Goal: Task Accomplishment & Management: Use online tool/utility

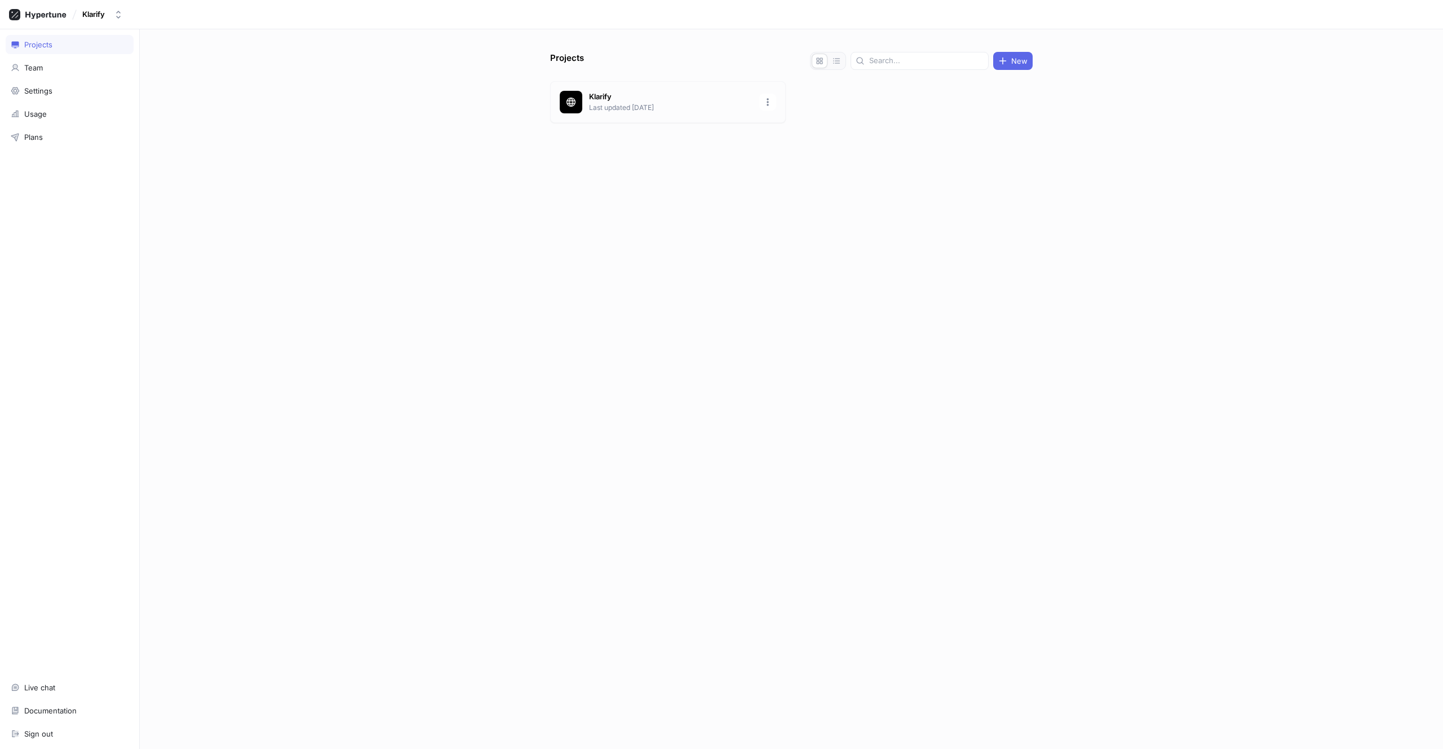
click at [635, 91] on div "Klarify Last updated [DATE]" at bounding box center [668, 102] width 236 height 42
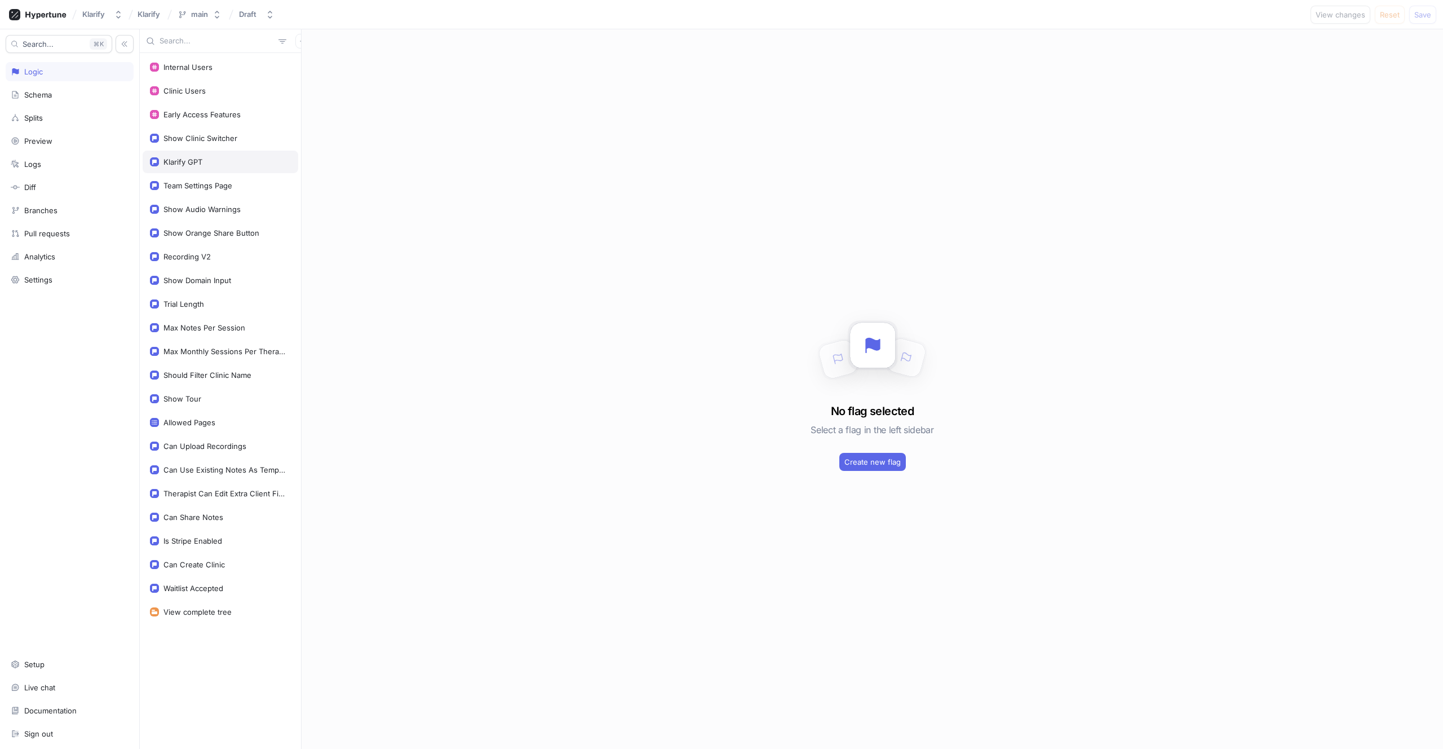
click at [195, 159] on div "Klarify GPT" at bounding box center [182, 161] width 39 height 9
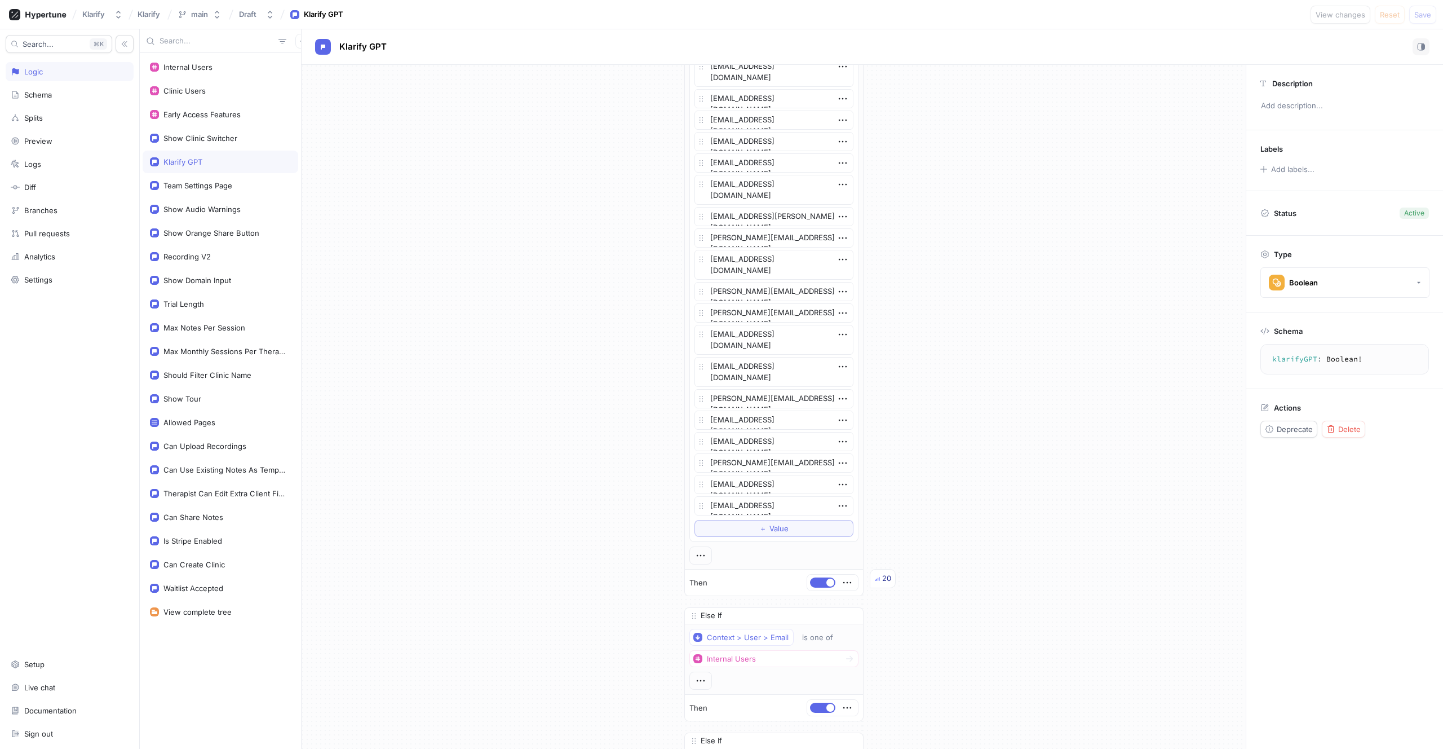
scroll to position [2924, 0]
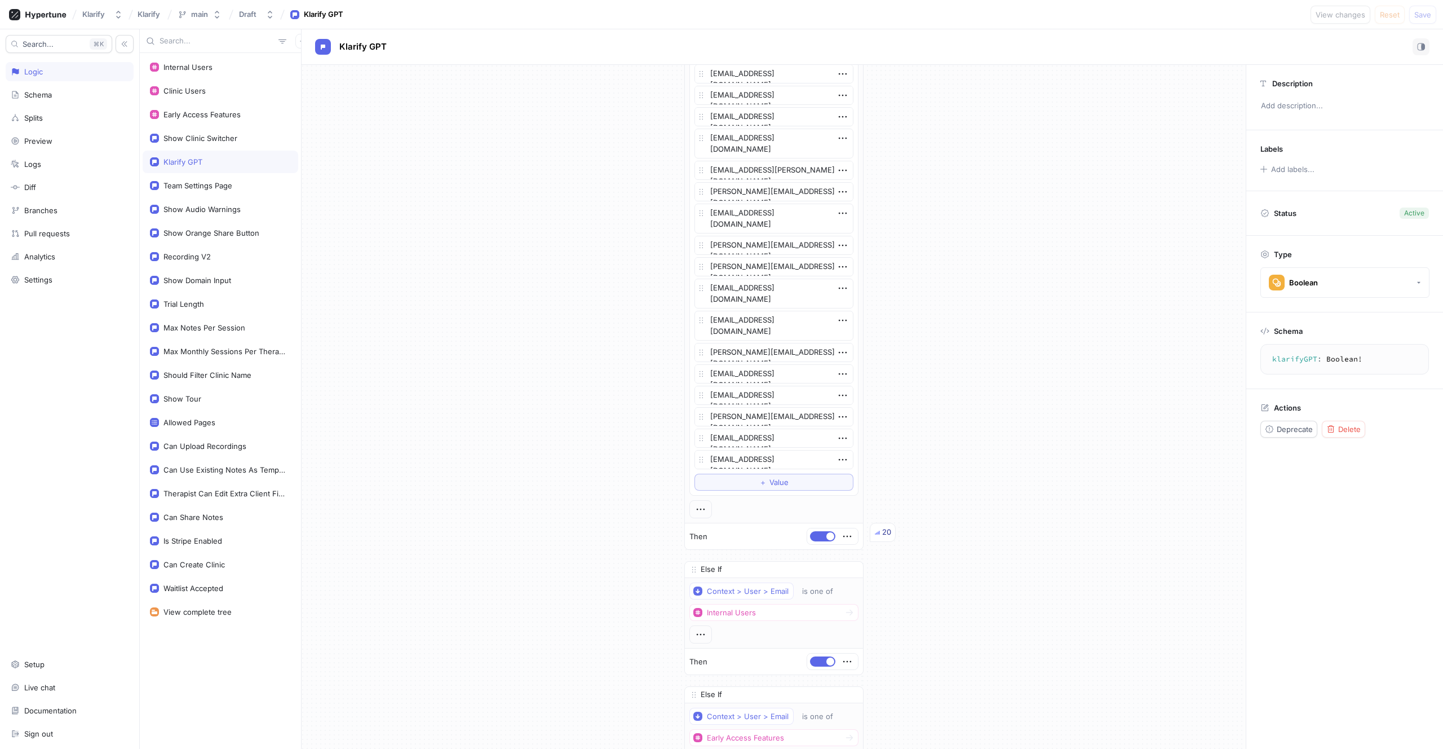
click at [875, 531] on img at bounding box center [877, 532] width 5 height 5
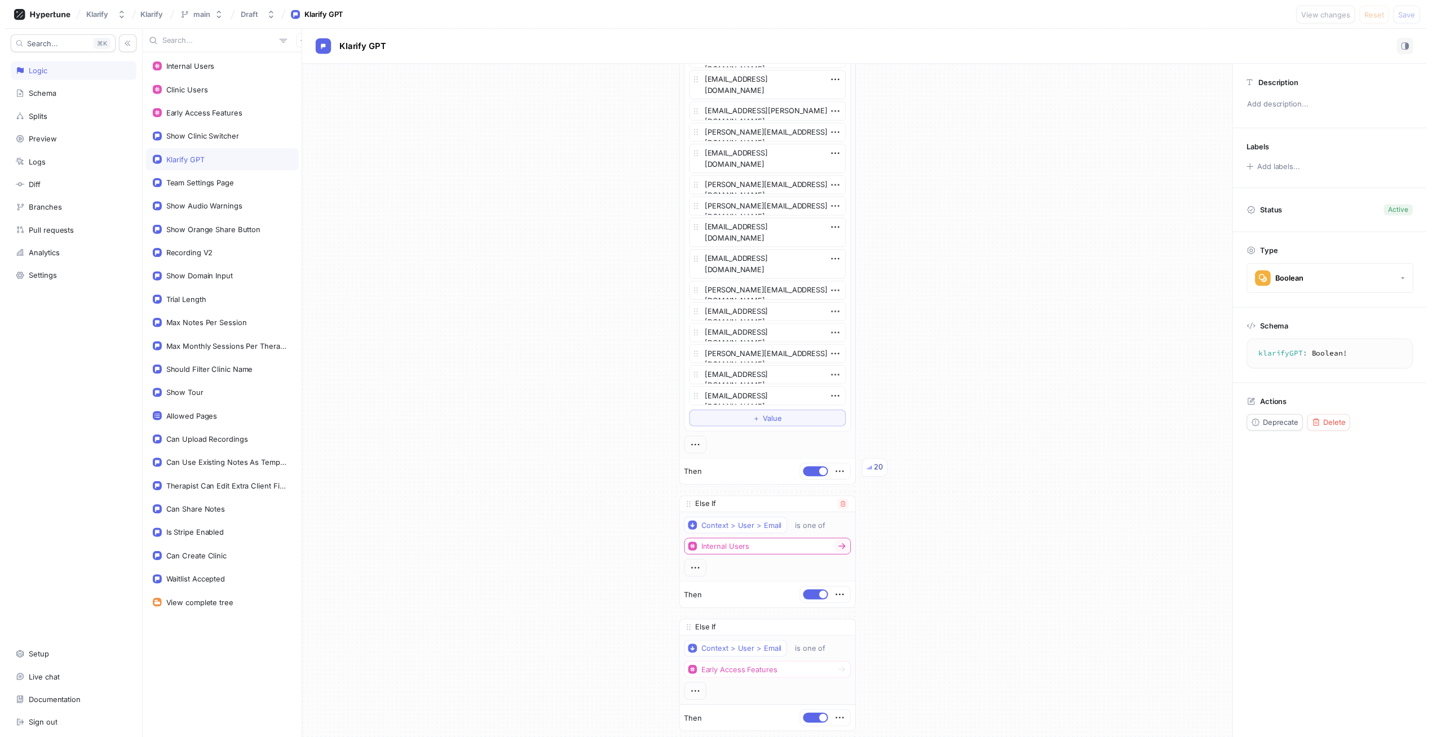
scroll to position [3036, 0]
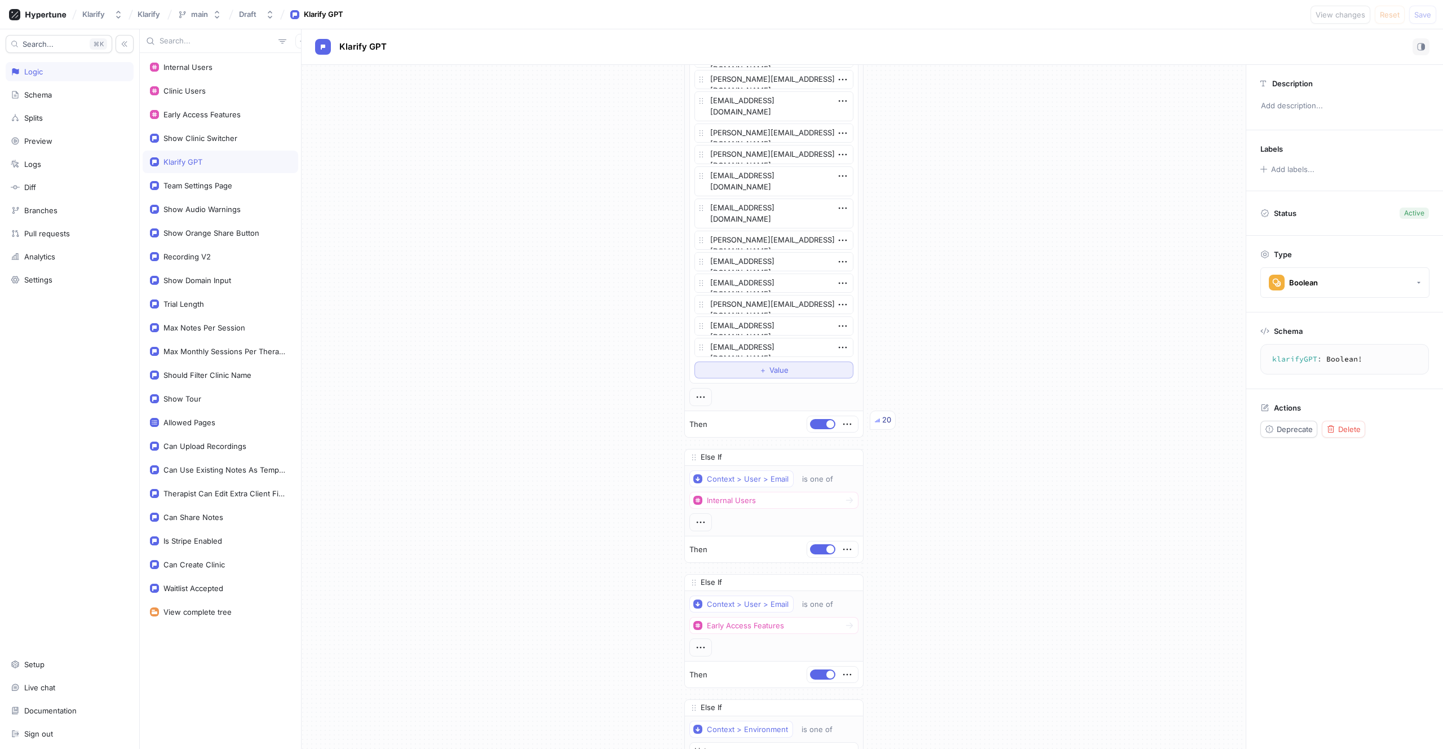
click at [754, 370] on button "＋ Value" at bounding box center [773, 369] width 159 height 17
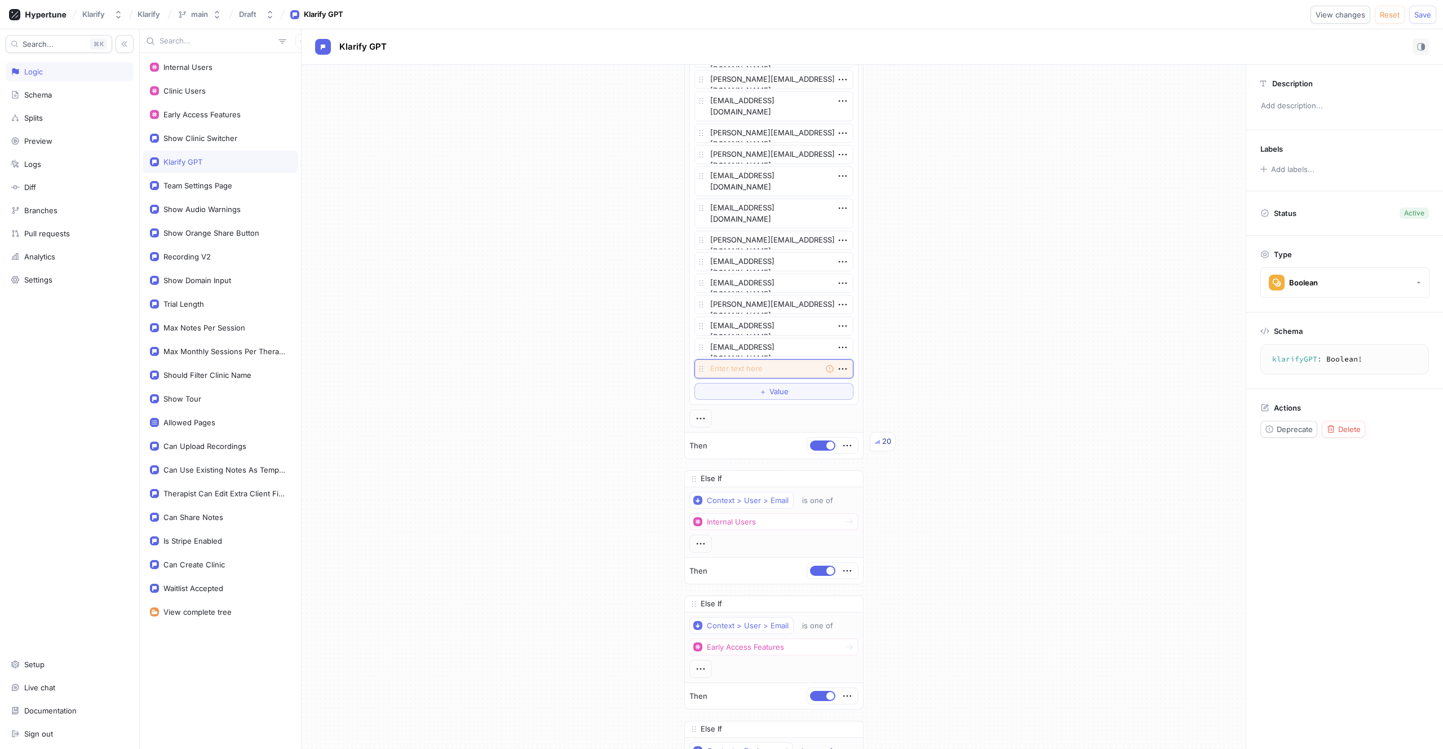
paste textarea "[PERSON_NAME][EMAIL_ADDRESS][DOMAIN_NAME]"
type textarea "x"
type textarea "[PERSON_NAME][EMAIL_ADDRESS][DOMAIN_NAME]"
type textarea "x"
type textarea "[PERSON_NAME][EMAIL_ADDRESS][DOMAIN_NAME]"
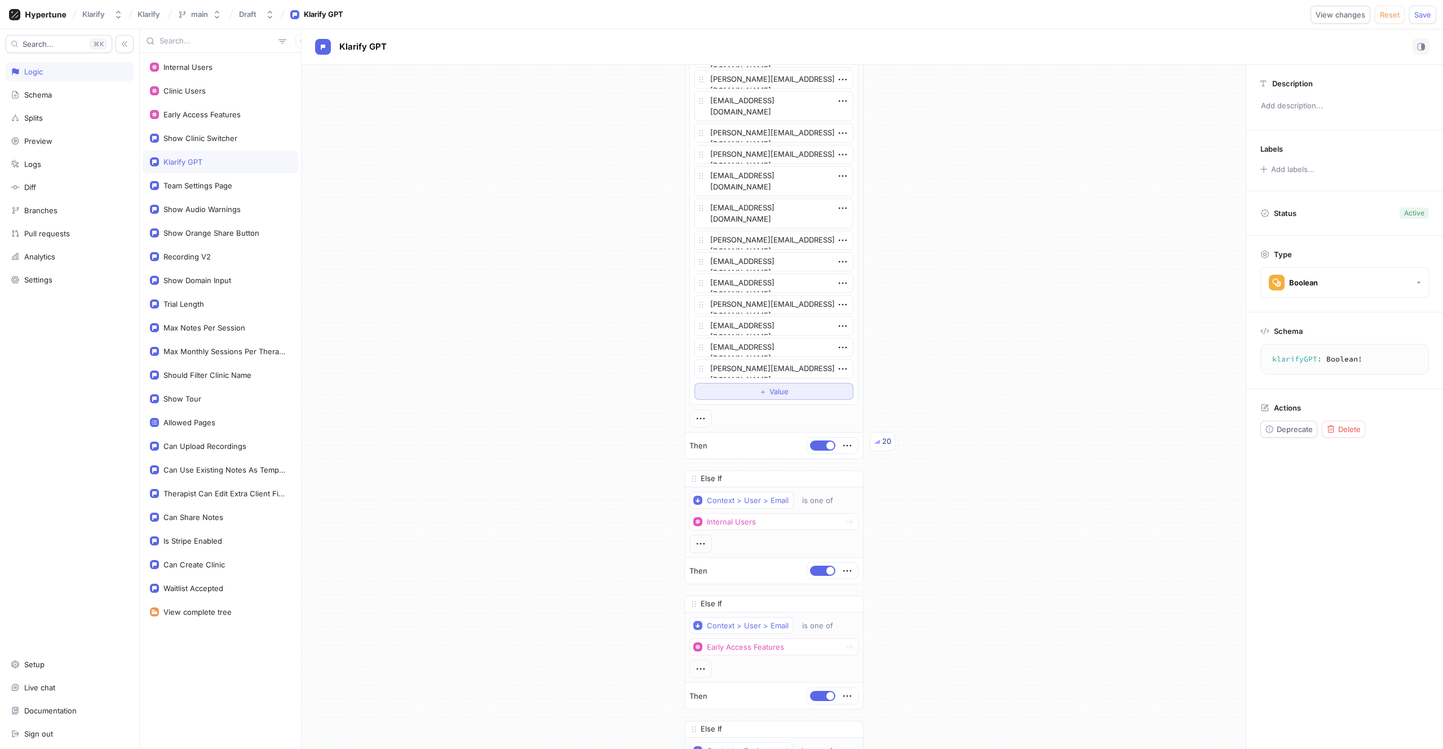
click at [759, 388] on span "＋" at bounding box center [762, 391] width 7 height 7
type textarea "x"
type textarea "[PERSON_NAME][EMAIL_ADDRESS][DOMAIN_NAME]"
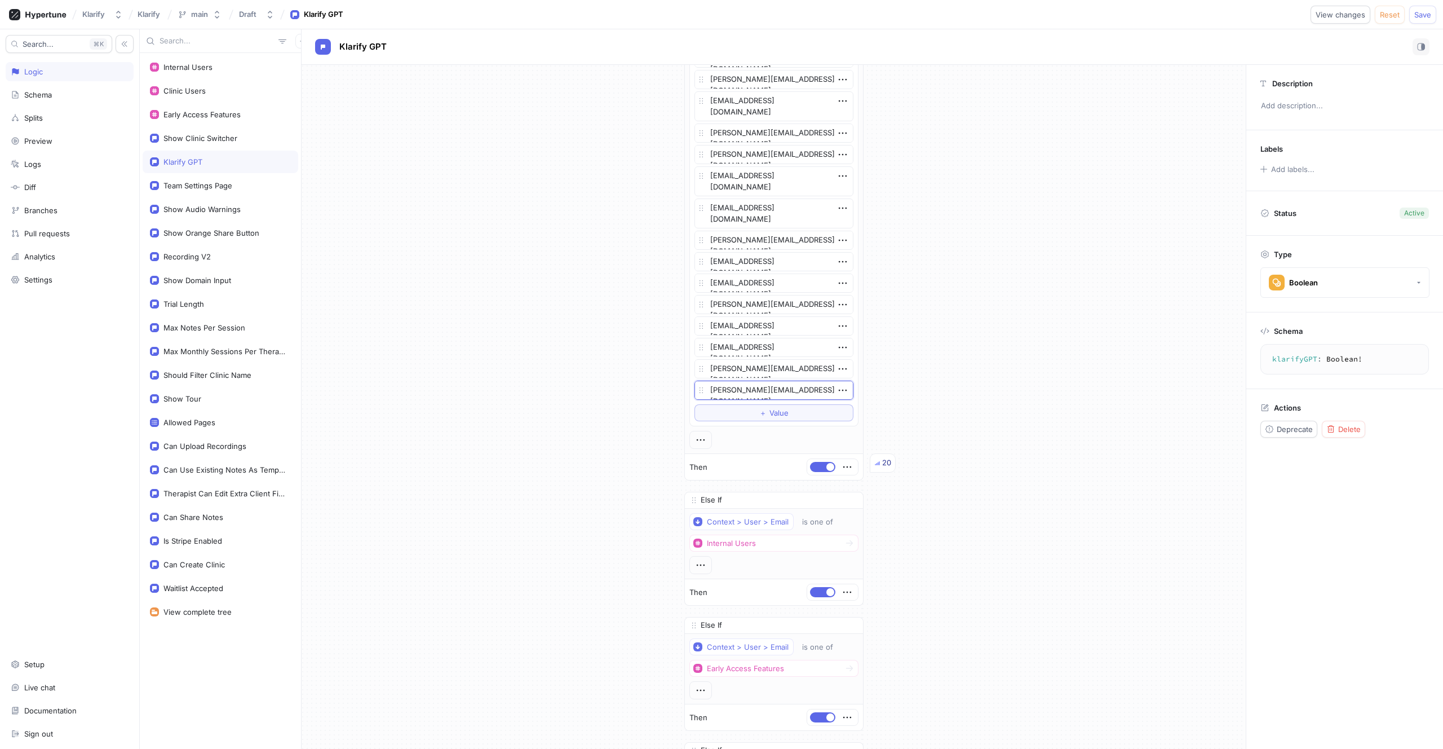
type textarea "x"
type textarea "[PERSON_NAME][EMAIL_ADDRESS][DOMAIN_NAME]"
click at [768, 405] on button "＋ Value" at bounding box center [773, 412] width 159 height 17
type textarea "x"
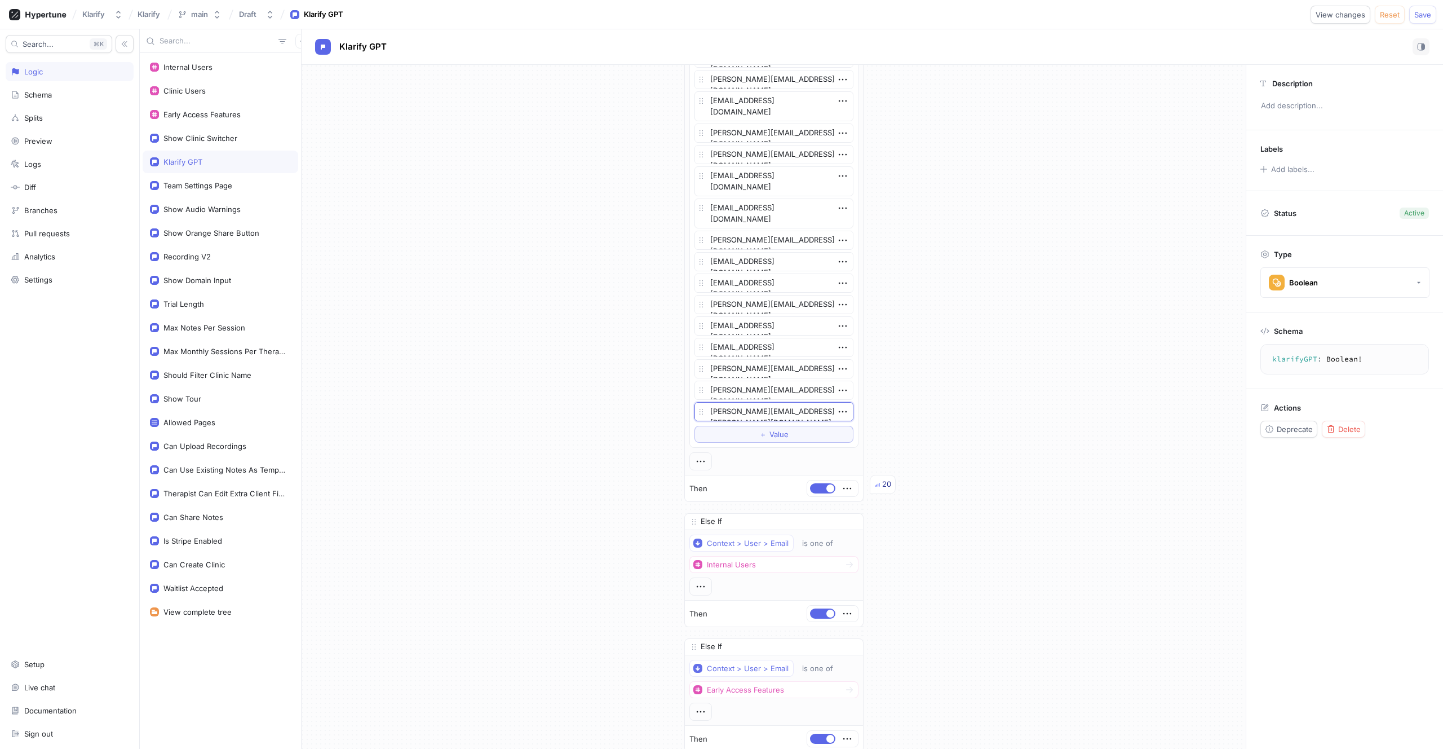
type textarea "[PERSON_NAME][EMAIL_ADDRESS][PERSON_NAME][DOMAIN_NAME]"
click at [1428, 11] on span "Save" at bounding box center [1422, 14] width 17 height 7
type textarea "x"
